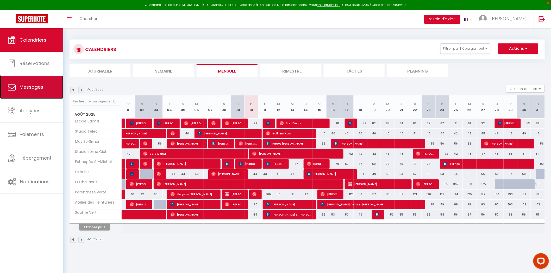
click at [50, 89] on link "Messages" at bounding box center [31, 87] width 63 height 23
select select "message"
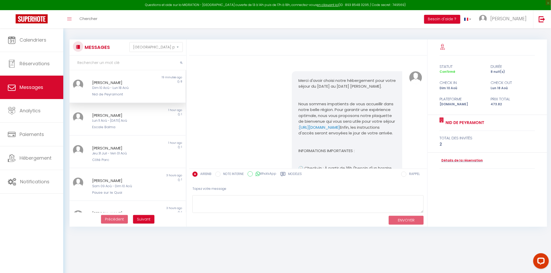
scroll to position [970, 0]
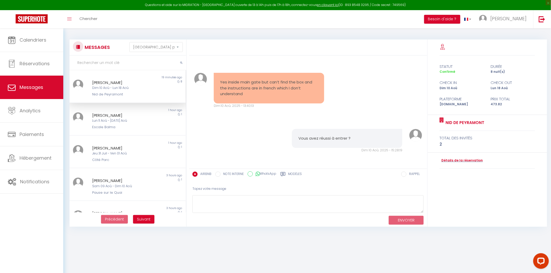
click at [137, 89] on div "Dim 10 Aoû - Lun 18 Aoû" at bounding box center [122, 88] width 61 height 5
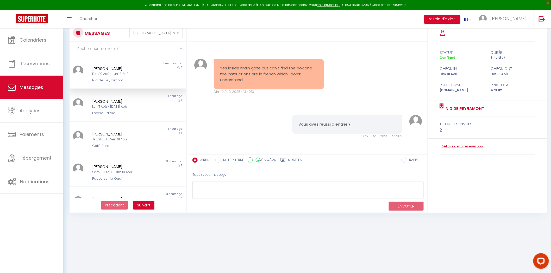
scroll to position [0, 0]
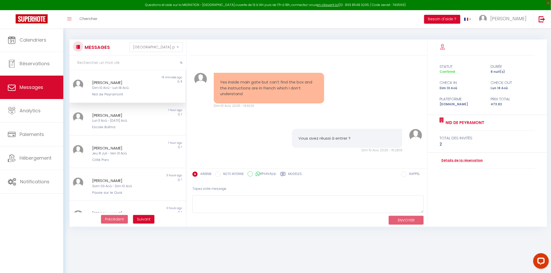
click at [364, 136] on pre "Vous avez réussi à entrer ?" at bounding box center [346, 139] width 97 height 6
click at [227, 235] on body "Questions et aide sur la MIGRATION - Salle Zoom ouverte de 13 à 14h puis de 17h…" at bounding box center [275, 164] width 551 height 273
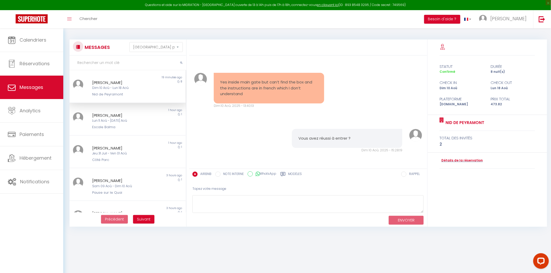
click at [227, 235] on body "Questions et aide sur la MIGRATION - Salle Zoom ouverte de 13 à 14h puis de 17h…" at bounding box center [275, 164] width 551 height 273
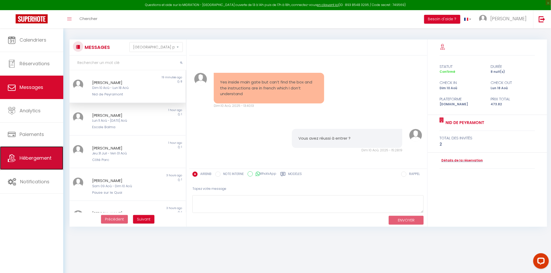
click at [20, 170] on link "Hébergement" at bounding box center [31, 158] width 63 height 23
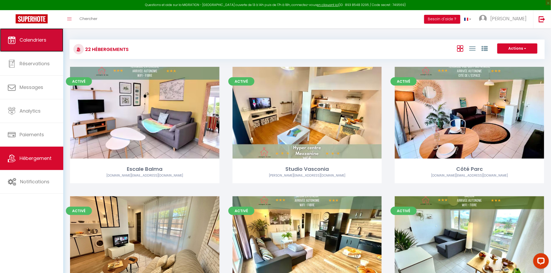
click at [37, 39] on span "Calendriers" at bounding box center [33, 40] width 27 height 7
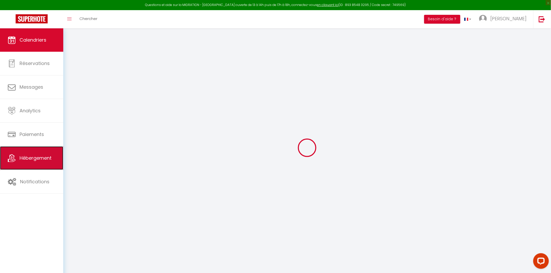
click at [58, 168] on link "Hébergement" at bounding box center [31, 158] width 63 height 23
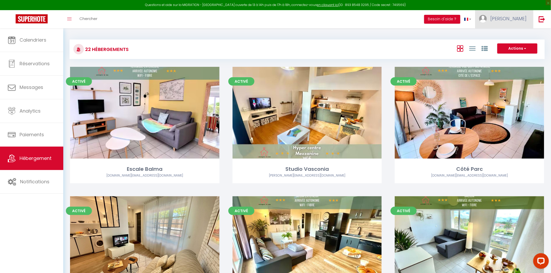
click at [506, 10] on link "[PERSON_NAME]" at bounding box center [504, 19] width 58 height 18
click at [507, 40] on link "Paramètres" at bounding box center [512, 36] width 39 height 9
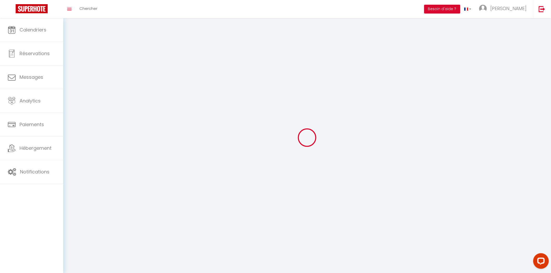
select select "28"
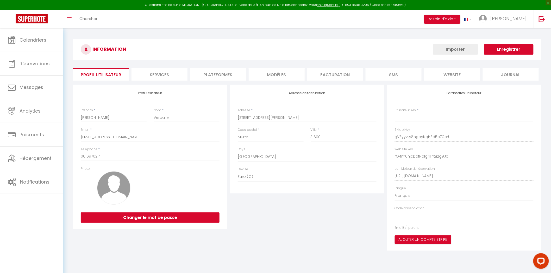
type input "gVSyyvty8ngpyNqHSd5c7CcrU"
type input "rG4m6njcDafNblg4HY2i2g9Ja"
type input "https://app.superhote.com/#/get-available-rentals/rG4m6njcDafNblg4HY2i2g9Ja"
select select "fr"
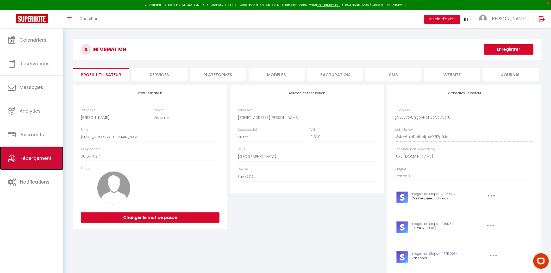
click at [27, 152] on link "Hébergement" at bounding box center [31, 158] width 63 height 23
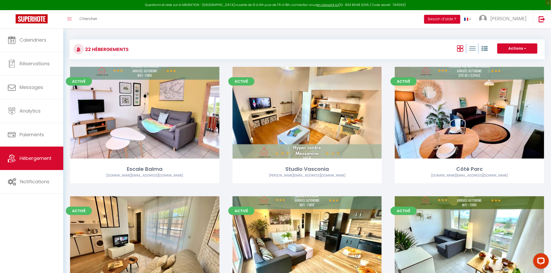
click at [353, 48] on div "Actions Créer un Hébergement Nouveau groupe" at bounding box center [386, 49] width 316 height 12
click at [403, 37] on div "22 Hébergements Actions Créer un Hébergement Nouveau groupe Initialiser les app…" at bounding box center [307, 47] width 475 height 24
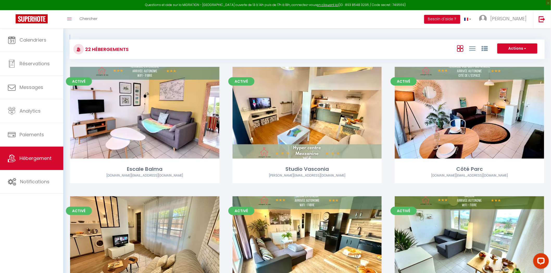
click at [403, 37] on div "22 Hébergements Actions Créer un Hébergement Nouveau groupe Initialiser les app…" at bounding box center [307, 47] width 475 height 24
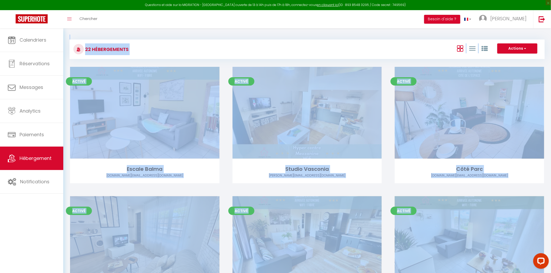
drag, startPoint x: 462, startPoint y: 225, endPoint x: 161, endPoint y: -14, distance: 384.6
click at [161, 0] on html "Questions et aide sur la MIGRATION - Salle Zoom ouverte de 13 à 14h puis de 17h…" at bounding box center [275, 136] width 551 height 273
click at [203, 35] on div "22 Hébergements Actions Créer un Hébergement Nouveau groupe Initialiser les app…" at bounding box center [307, 47] width 475 height 24
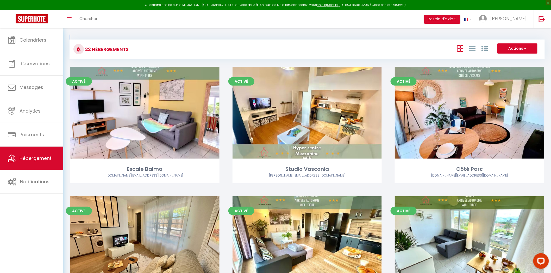
click at [203, 35] on div "22 Hébergements Actions Créer un Hébergement Nouveau groupe Initialiser les app…" at bounding box center [307, 47] width 475 height 24
click at [39, 87] on span "Messages" at bounding box center [32, 87] width 24 height 7
select select "message"
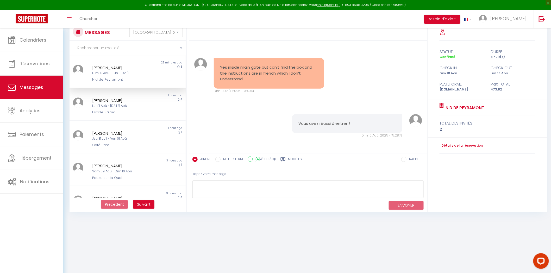
scroll to position [28, 0]
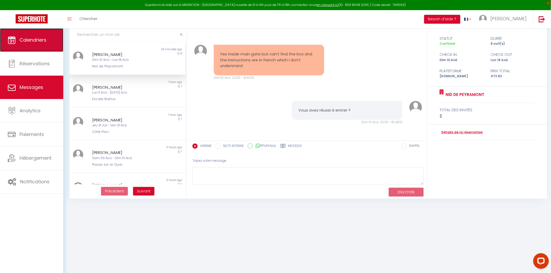
click at [41, 48] on link "Calendriers" at bounding box center [31, 39] width 63 height 23
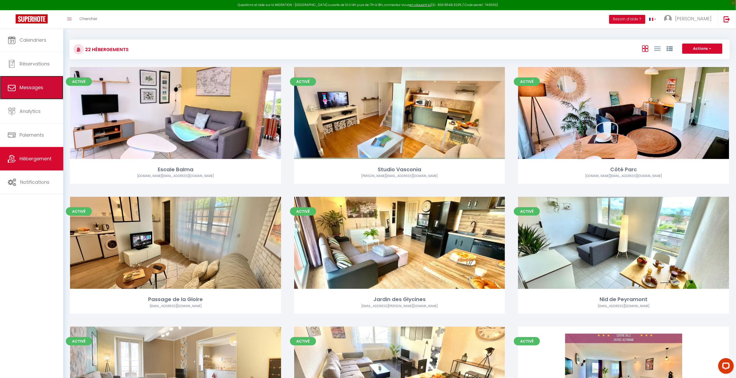
click at [27, 93] on link "Messages" at bounding box center [31, 87] width 63 height 23
select select "message"
